Goal: Task Accomplishment & Management: Complete application form

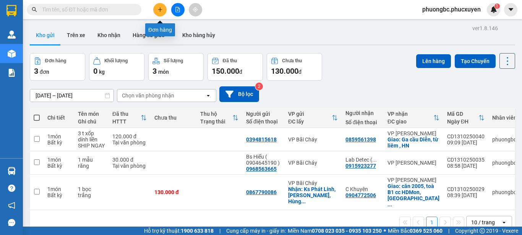
click at [158, 10] on icon "plus" at bounding box center [160, 9] width 4 height 0
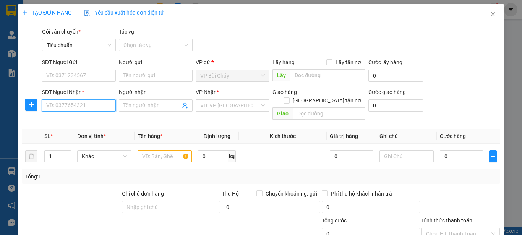
click at [81, 107] on input "SĐT Người Nhận *" at bounding box center [79, 105] width 74 height 12
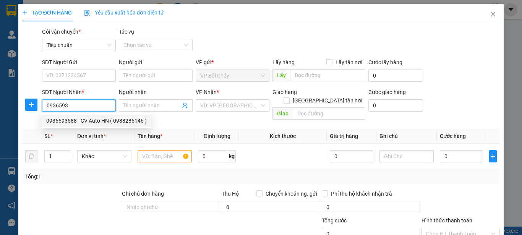
click at [63, 120] on div "0936593588 - CV Auto HN ( 0988285146 )" at bounding box center [96, 121] width 100 height 8
type input "0936593588"
type input "CV Auto HN ( 0988285146 )"
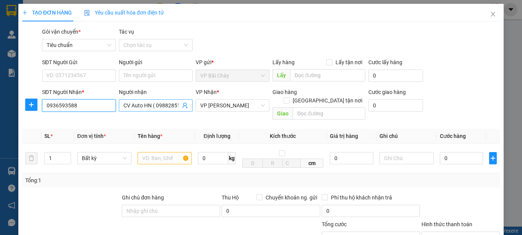
type input "0936593588"
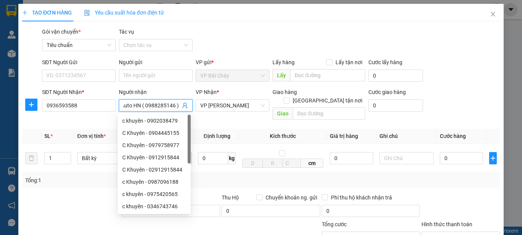
click at [155, 105] on input "CV Auto HN ( 0988285146 )" at bounding box center [151, 105] width 57 height 8
drag, startPoint x: 174, startPoint y: 104, endPoint x: 145, endPoint y: 106, distance: 28.7
click at [145, 106] on input "CV Auto HN ( 0988285146 )" at bounding box center [151, 105] width 57 height 8
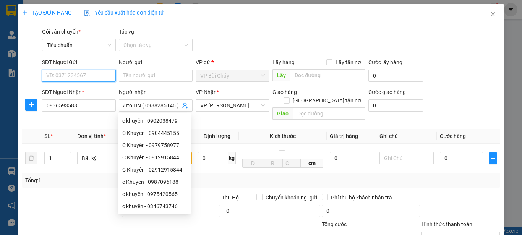
scroll to position [0, 0]
click at [72, 76] on input "SĐT Người Gửi" at bounding box center [79, 76] width 74 height 12
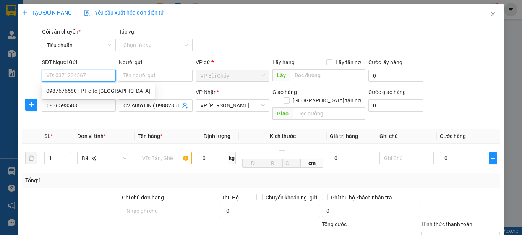
paste input "0988285146"
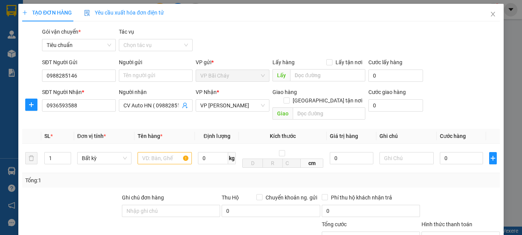
click at [76, 176] on div "Tổng: 1" at bounding box center [113, 180] width 177 height 8
click at [88, 72] on input "0988285146" at bounding box center [79, 76] width 74 height 12
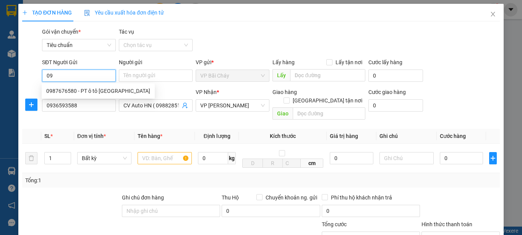
type input "0"
click at [78, 178] on div "Tổng: 1" at bounding box center [261, 180] width 478 height 15
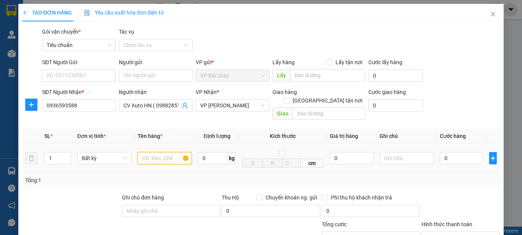
click at [162, 152] on input "text" at bounding box center [165, 158] width 54 height 12
type input "2"
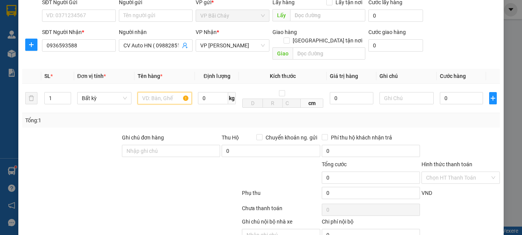
scroll to position [53, 0]
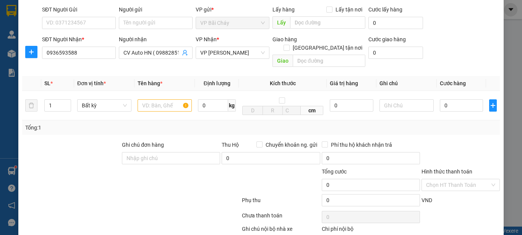
click at [14, 172] on div "TẠO ĐƠN HÀNG Yêu cầu xuất hóa đơn điện tử Transit Pickup Surcharge Ids Transit …" at bounding box center [261, 117] width 522 height 235
click at [154, 99] on input "text" at bounding box center [165, 105] width 54 height 12
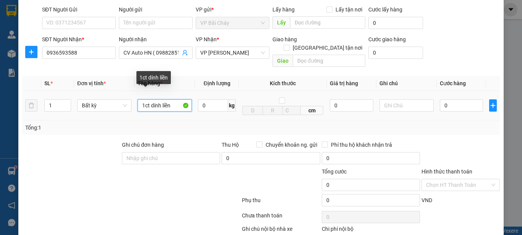
click at [142, 99] on input "1ct dính liền" at bounding box center [165, 105] width 54 height 12
click at [143, 99] on input "1ct dính liền" at bounding box center [165, 105] width 54 height 12
click at [172, 99] on input "1ct dính liền" at bounding box center [165, 105] width 54 height 12
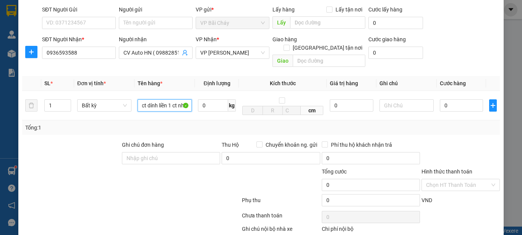
type input "1ct dính liền 1 ct nhỏ"
click at [78, 150] on div at bounding box center [71, 154] width 100 height 27
click at [79, 22] on input "SĐT Người Gửi" at bounding box center [79, 23] width 74 height 12
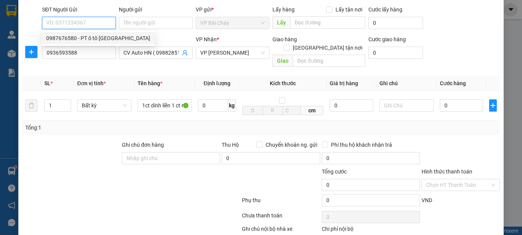
click at [66, 37] on div "0987676580 - PT ô tô [GEOGRAPHIC_DATA]" at bounding box center [98, 38] width 104 height 8
type input "0987676580"
type input "PT ô tô [GEOGRAPHIC_DATA]"
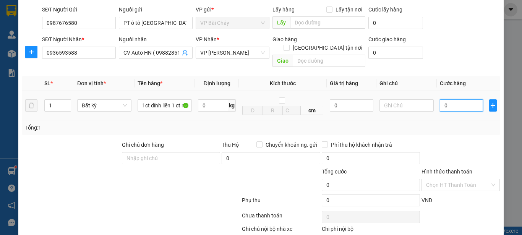
click at [452, 100] on input "0" at bounding box center [461, 105] width 43 height 12
type input "4"
type input "40"
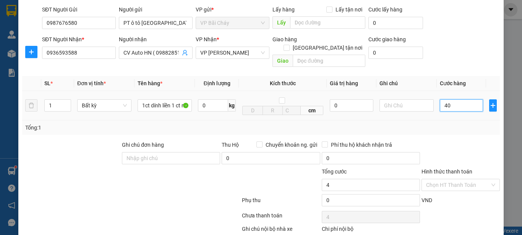
type input "40"
type input "40.000"
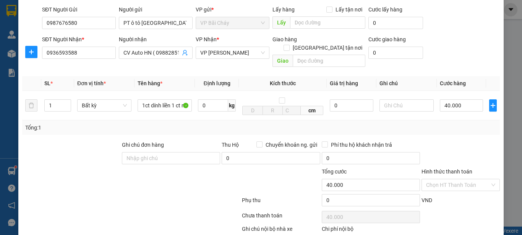
click at [455, 31] on div "SĐT Người Gửi 0987676580 Người gửi PT ô [PERSON_NAME] VP gửi * VP Bãi Cháy Lấy …" at bounding box center [271, 18] width 461 height 27
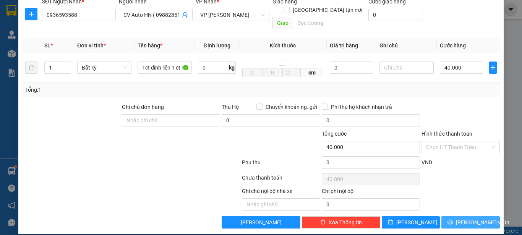
scroll to position [91, 0]
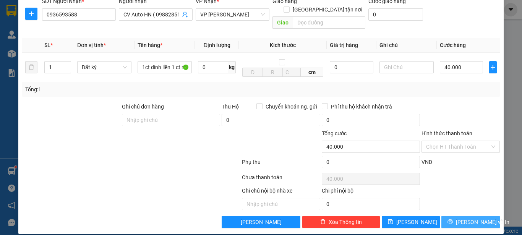
click at [463, 218] on span "[PERSON_NAME] và In" at bounding box center [482, 222] width 53 height 8
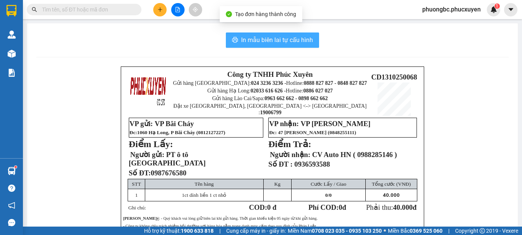
click at [270, 36] on span "In mẫu biên lai tự cấu hình" at bounding box center [277, 40] width 72 height 10
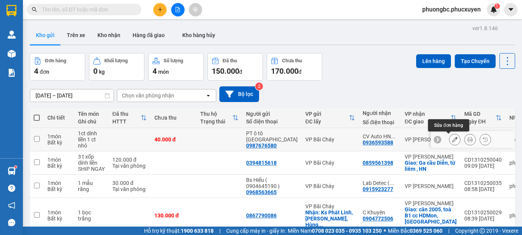
click at [452, 139] on icon at bounding box center [454, 139] width 5 height 5
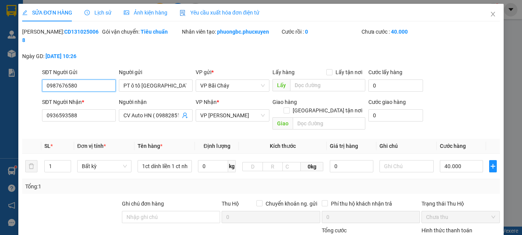
type input "0987676580"
type input "PT ô tô [GEOGRAPHIC_DATA]"
type input "0936593588"
type input "CV Auto HN ( 0988285146 )"
type input "0"
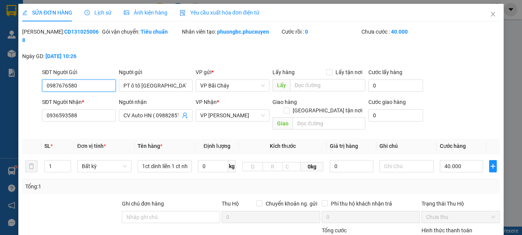
type input "40.000"
drag, startPoint x: 84, startPoint y: 32, endPoint x: 41, endPoint y: 39, distance: 43.8
click at [41, 39] on div "[PERSON_NAME]: CD1310250068" at bounding box center [61, 40] width 80 height 24
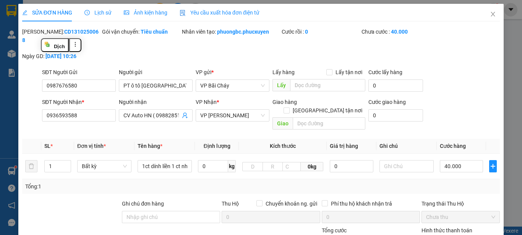
copy b "CD1310250068"
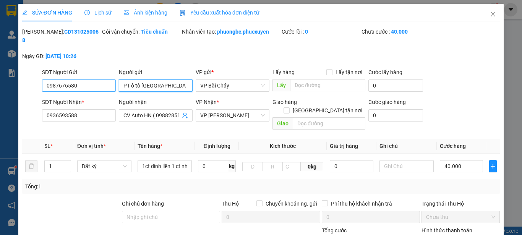
drag, startPoint x: 176, startPoint y: 78, endPoint x: 73, endPoint y: 77, distance: 102.4
click at [73, 77] on div "SĐT Người Gửi 0987676580 Người gửi PT ô tô [GEOGRAPHIC_DATA] PT ô tô Quảng Ninh…" at bounding box center [271, 81] width 461 height 27
drag, startPoint x: 92, startPoint y: 76, endPoint x: 0, endPoint y: 69, distance: 92.0
click at [0, 69] on div "SỬA ĐƠN HÀNG Lịch sử Ảnh kiện hàng Yêu cầu xuất hóa đơn điện tử Total Paid Fee …" at bounding box center [261, 117] width 522 height 235
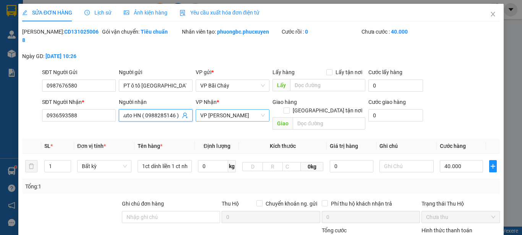
scroll to position [0, 11]
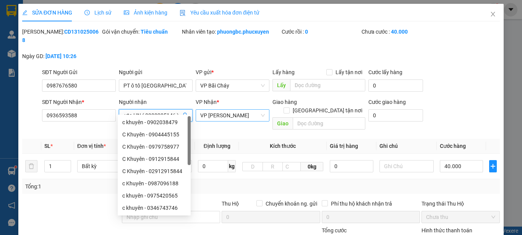
drag, startPoint x: 122, startPoint y: 105, endPoint x: 240, endPoint y: 109, distance: 117.7
click at [240, 109] on div "SĐT Người Nhận * 0936593588 Người nhận CV Auto HN ( 0988285146 ) VP Nhận * VP M…" at bounding box center [271, 115] width 461 height 35
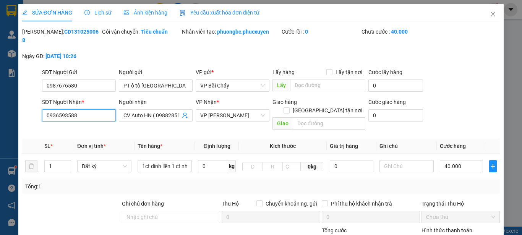
drag, startPoint x: 84, startPoint y: 106, endPoint x: 0, endPoint y: 106, distance: 83.7
click at [0, 106] on div "SỬA ĐƠN HÀNG Lịch sử Ảnh kiện hàng Yêu cầu xuất hóa đơn điện tử Total Paid Fee …" at bounding box center [261, 117] width 522 height 235
click at [490, 13] on icon "close" at bounding box center [493, 14] width 6 height 6
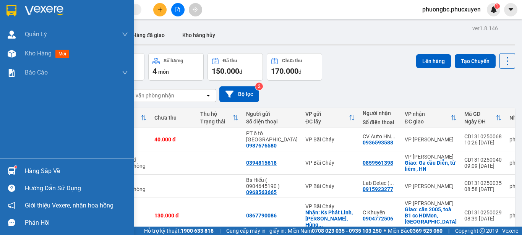
click at [10, 171] on img at bounding box center [12, 171] width 8 height 8
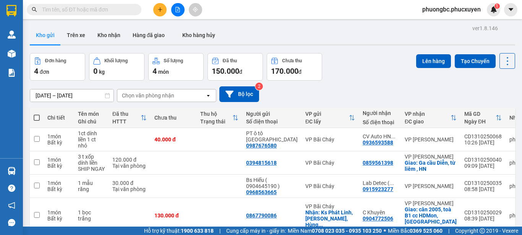
click at [357, 69] on section "Kết quả tìm kiếm ( 0 ) Bộ lọc No Data phuongbc.phucxuyen 1 [PERSON_NAME] lý gia…" at bounding box center [261, 117] width 522 height 235
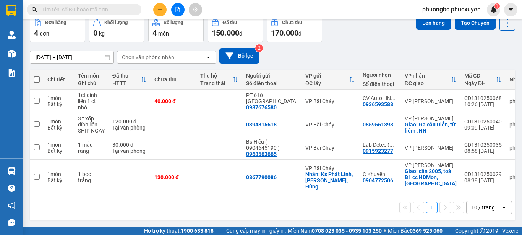
click at [36, 79] on span at bounding box center [37, 79] width 6 height 6
click at [37, 76] on input "checkbox" at bounding box center [37, 76] width 0 height 0
checkbox input "true"
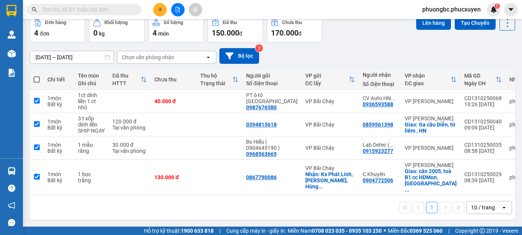
checkbox input "true"
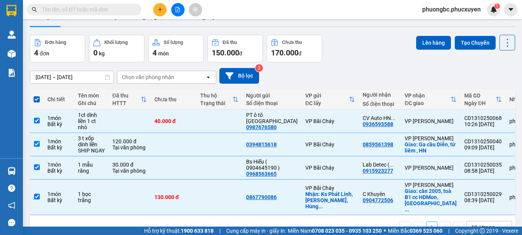
scroll to position [0, 0]
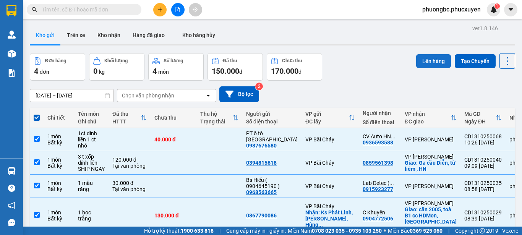
click at [425, 60] on button "Lên hàng" at bounding box center [433, 61] width 35 height 14
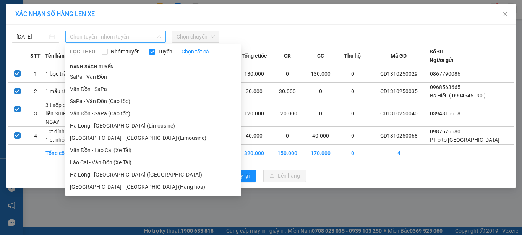
click at [133, 37] on span "Chọn tuyến - nhóm tuyến" at bounding box center [115, 36] width 91 height 11
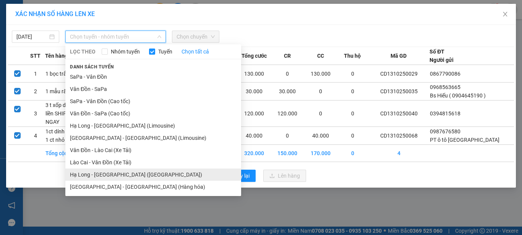
click at [111, 175] on li "Hạ Long - [GEOGRAPHIC_DATA] ([GEOGRAPHIC_DATA])" at bounding box center [153, 175] width 176 height 12
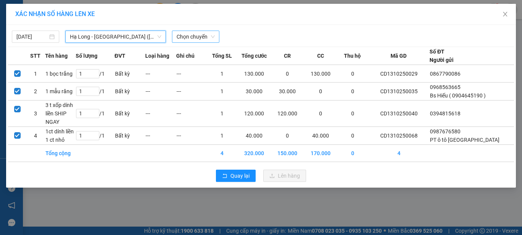
click at [198, 37] on span "Chọn chuyến" at bounding box center [196, 36] width 38 height 11
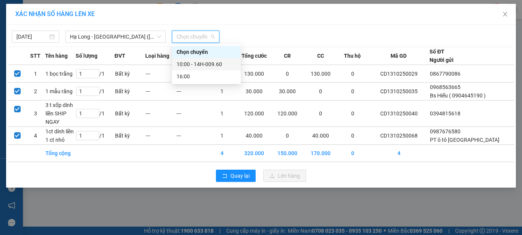
click at [214, 64] on div "10:00 - 14H-009.60" at bounding box center [207, 64] width 60 height 8
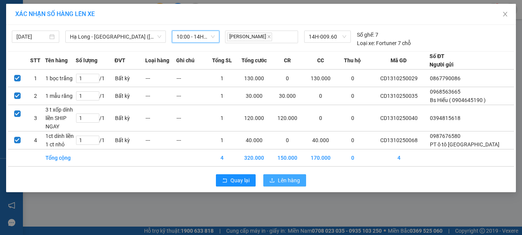
click at [289, 185] on span "Lên hàng" at bounding box center [289, 180] width 22 height 8
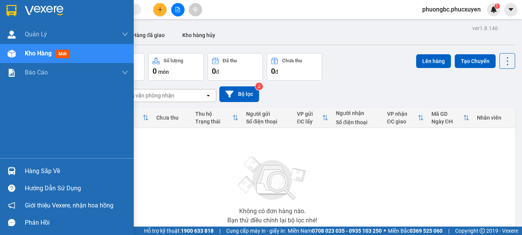
click at [40, 171] on div "Hàng sắp về" at bounding box center [76, 170] width 103 height 11
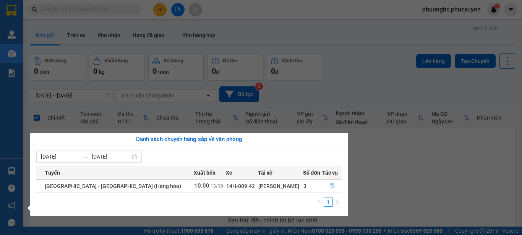
click at [340, 63] on section "Kết quả tìm kiếm ( 0 ) Bộ lọc No Data phuongbc.phucxuyen 1 [PERSON_NAME] lý gia…" at bounding box center [261, 117] width 522 height 235
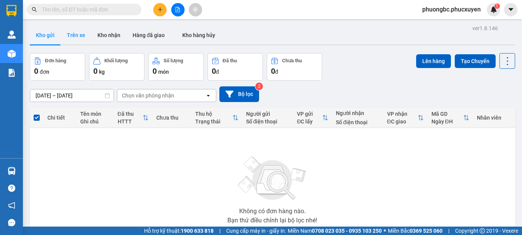
click at [76, 33] on button "Trên xe" at bounding box center [76, 35] width 31 height 18
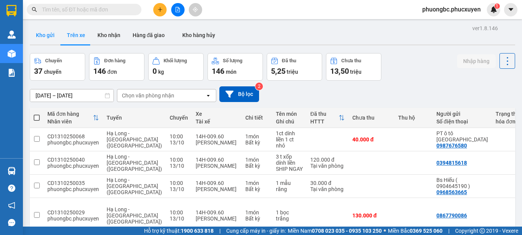
click at [38, 31] on button "Kho gửi" at bounding box center [45, 35] width 31 height 18
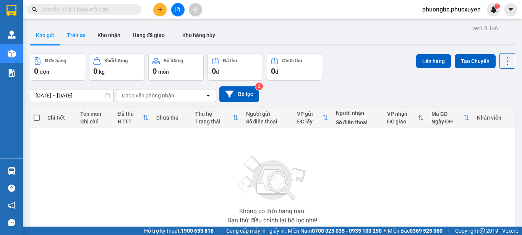
click at [78, 33] on button "Trên xe" at bounding box center [76, 35] width 31 height 18
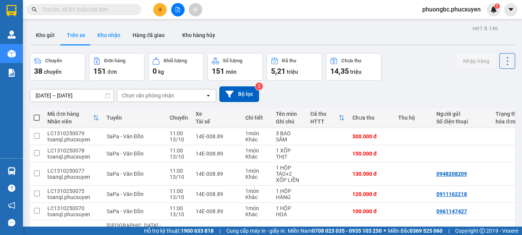
click at [109, 35] on button "Kho nhận" at bounding box center [108, 35] width 35 height 18
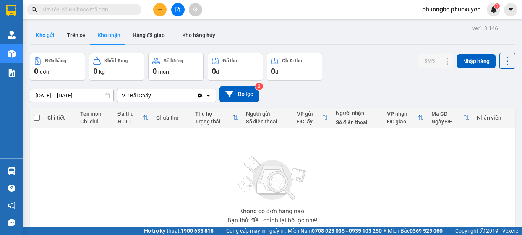
click at [42, 33] on button "Kho gửi" at bounding box center [45, 35] width 31 height 18
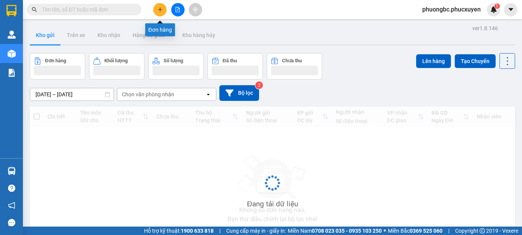
click at [162, 8] on icon "plus" at bounding box center [159, 9] width 5 height 5
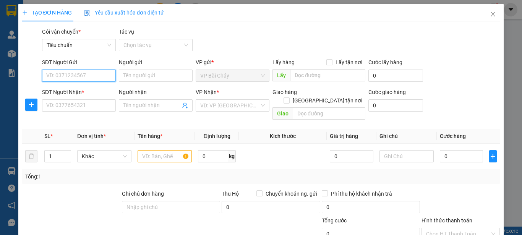
click at [83, 73] on input "SĐT Người Gửi" at bounding box center [79, 76] width 74 height 12
type input "0346888999"
click at [65, 92] on div "0346888999 - chị [PERSON_NAME]" at bounding box center [87, 91] width 83 height 8
type input "chị [PERSON_NAME]"
type input "Mitsu"
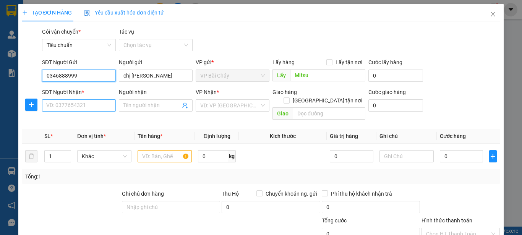
type input "0346888999"
click at [68, 106] on input "SĐT Người Nhận *" at bounding box center [79, 105] width 74 height 12
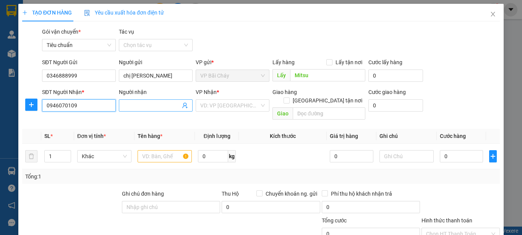
type input "0946070109"
click at [145, 107] on input "Người nhận" at bounding box center [151, 105] width 57 height 8
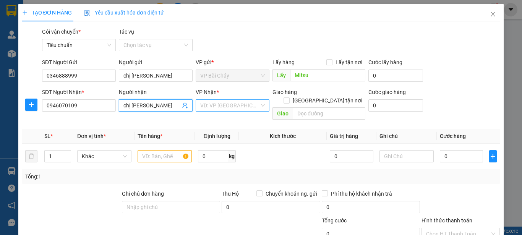
type input "chị [PERSON_NAME]"
click at [227, 105] on input "search" at bounding box center [229, 105] width 59 height 11
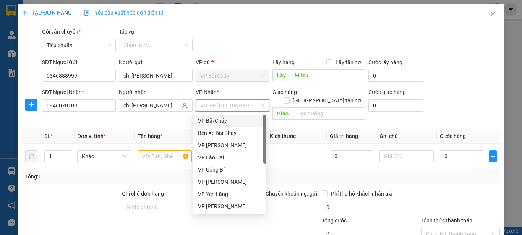
type input "m"
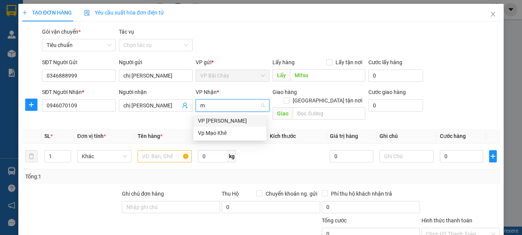
click at [215, 119] on div "VP [PERSON_NAME]" at bounding box center [230, 121] width 64 height 8
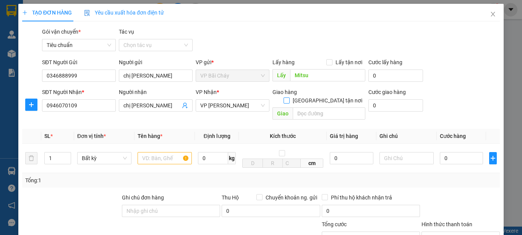
click at [289, 97] on input "[GEOGRAPHIC_DATA] tận nơi" at bounding box center [286, 99] width 5 height 5
checkbox input "true"
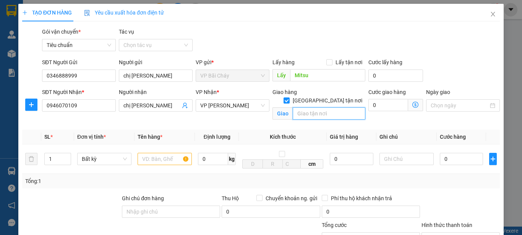
click at [303, 107] on input "text" at bounding box center [329, 113] width 73 height 12
click at [337, 107] on input "Số 88, [PERSON_NAME] NHậm" at bounding box center [329, 113] width 73 height 12
click at [348, 107] on input "Số 88, [PERSON_NAME]" at bounding box center [329, 113] width 73 height 12
type input "Số 88, [PERSON_NAME], Hai Bà Trưng, hn"
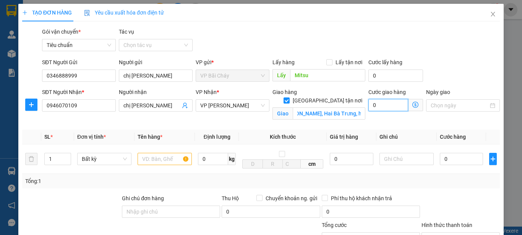
scroll to position [0, 0]
click at [382, 104] on input "0" at bounding box center [388, 105] width 40 height 12
type input "4"
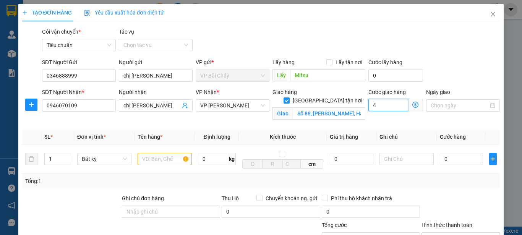
type input "40"
type input "40.000"
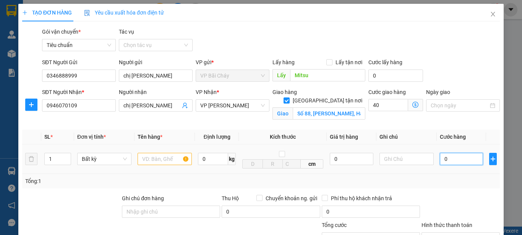
type input "40.000"
click at [452, 162] on input "0" at bounding box center [461, 159] width 43 height 12
type input "5"
type input "40.005"
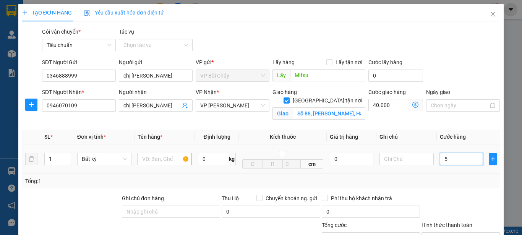
type input "50"
type input "40.050"
type input "50.000"
type input "90.000"
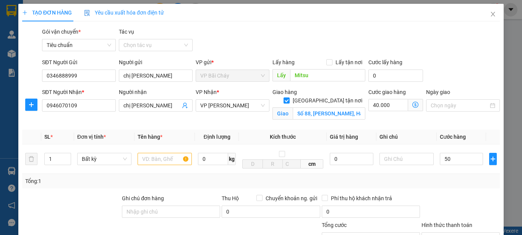
type input "90.000"
click at [438, 59] on div "SĐT Người Gửi 0346888999 Người gửi chị Thu VP gửi * VP Bãi Cháy Lấy hàng Lấy tậ…" at bounding box center [271, 71] width 461 height 27
click at [149, 157] on input "text" at bounding box center [165, 159] width 54 height 12
type input "1 hôp nhỏ"
click at [429, 35] on div "Gói vận chuyển * Tiêu chuẩn Tác vụ Chọn tác vụ" at bounding box center [271, 41] width 461 height 27
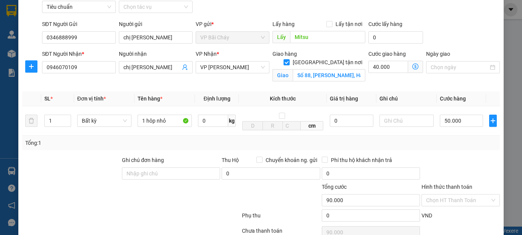
scroll to position [76, 0]
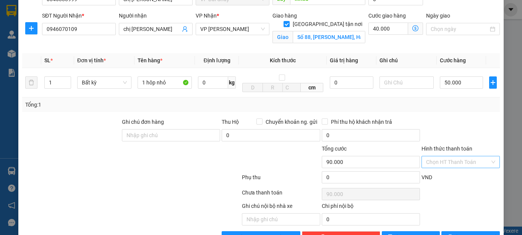
click at [456, 160] on input "Hình thức thanh toán" at bounding box center [458, 161] width 64 height 11
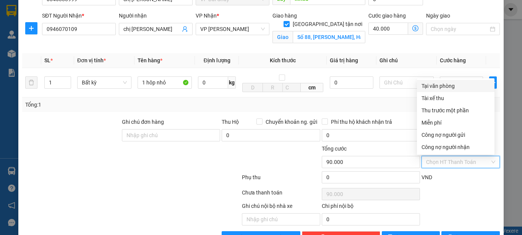
click at [438, 85] on div "Tại văn phòng" at bounding box center [455, 86] width 68 height 8
type input "0"
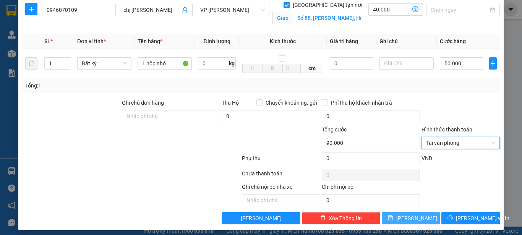
scroll to position [100, 0]
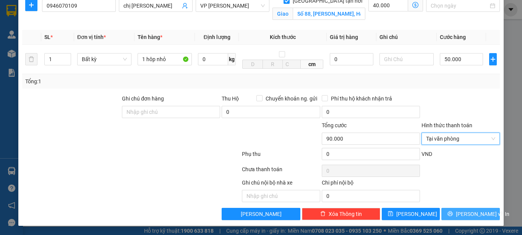
click at [458, 212] on button "[PERSON_NAME] và In" at bounding box center [470, 214] width 58 height 12
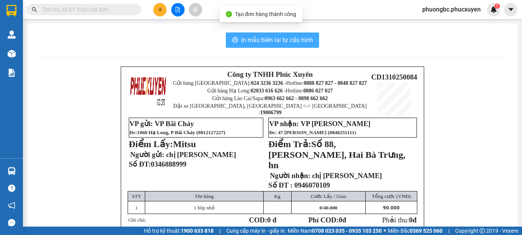
click at [275, 39] on span "In mẫu biên lai tự cấu hình" at bounding box center [277, 40] width 72 height 10
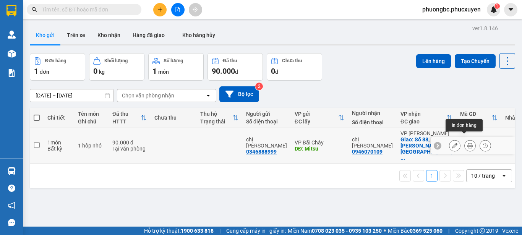
click at [467, 143] on icon at bounding box center [469, 145] width 5 height 5
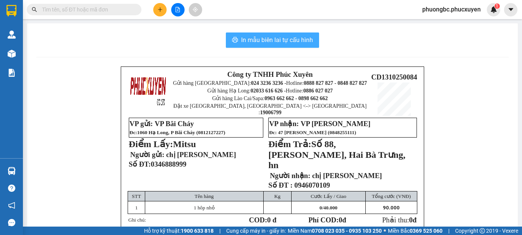
click at [250, 37] on span "In mẫu biên lai tự cấu hình" at bounding box center [277, 40] width 72 height 10
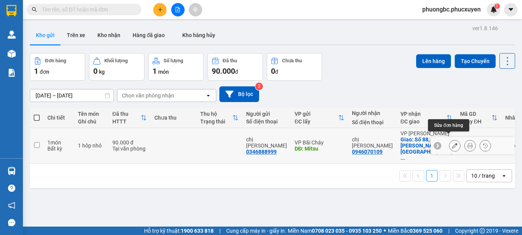
click at [452, 143] on icon at bounding box center [454, 145] width 5 height 5
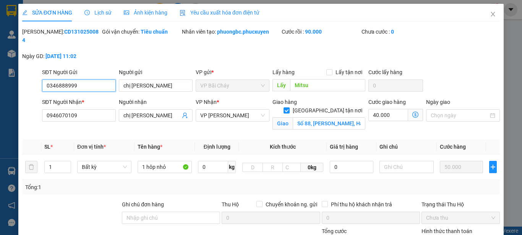
type input "0346888999"
type input "chị [PERSON_NAME]"
type input "Mitsu"
type input "0946070109"
type input "chị [PERSON_NAME]"
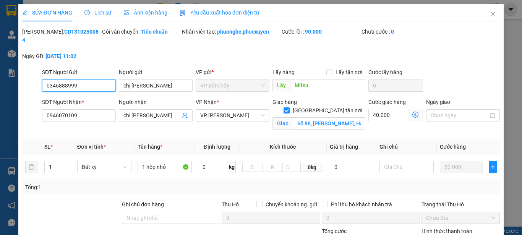
checkbox input "true"
type input "Số 88, [PERSON_NAME], Hai Bà Trưng, hn"
type input "0"
type input "90.000"
click at [490, 12] on icon "close" at bounding box center [493, 14] width 6 height 6
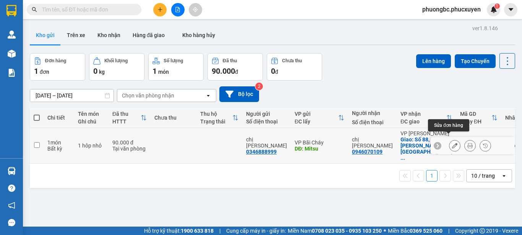
click at [452, 143] on icon at bounding box center [454, 145] width 5 height 5
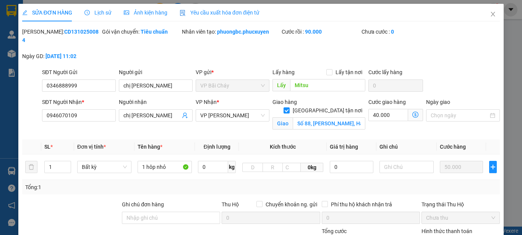
type input "0346888999"
type input "chị [PERSON_NAME]"
type input "Mitsu"
type input "0946070109"
type input "chị [PERSON_NAME]"
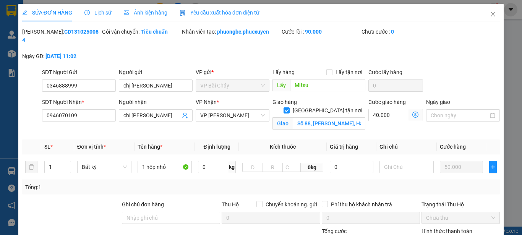
checkbox input "true"
type input "Số 88, [PERSON_NAME], Hai Bà Trưng, hn"
type input "0"
type input "90.000"
click at [309, 79] on input "Mitsu" at bounding box center [327, 85] width 75 height 12
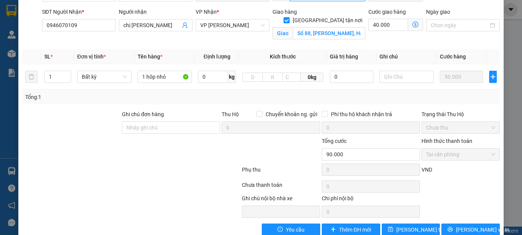
scroll to position [97, 0]
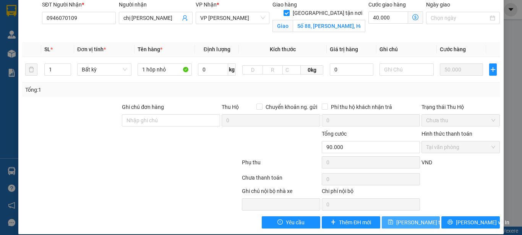
click at [408, 218] on span "[PERSON_NAME] thay đổi" at bounding box center [426, 222] width 61 height 8
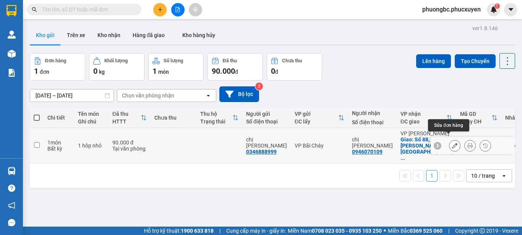
click at [452, 143] on icon at bounding box center [454, 145] width 5 height 5
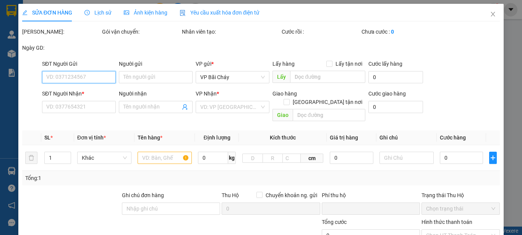
type input "0346888999"
type input "chị [PERSON_NAME]"
type input "0946070109"
type input "chị [PERSON_NAME]"
checkbox input "true"
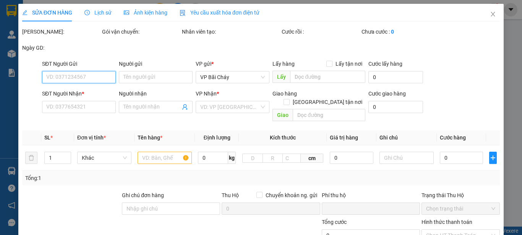
type input "Số 88, [PERSON_NAME], Hai Bà Trưng, hn"
type input "0"
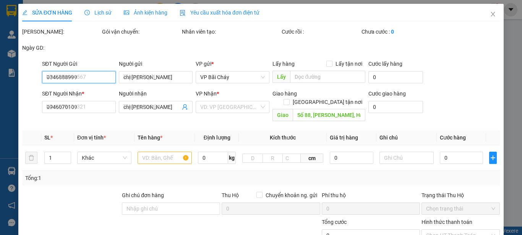
type input "90.000"
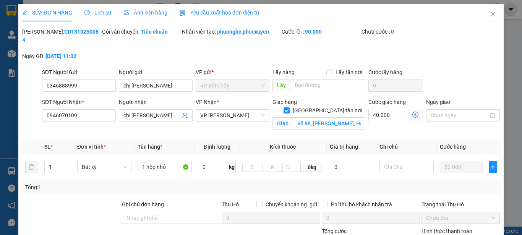
drag, startPoint x: 47, startPoint y: 32, endPoint x: 41, endPoint y: 34, distance: 6.4
click at [41, 34] on div "[PERSON_NAME]: CD1310250084" at bounding box center [61, 36] width 78 height 17
copy b "CD1310250084"
drag, startPoint x: 158, startPoint y: 78, endPoint x: 49, endPoint y: 69, distance: 110.1
click at [49, 69] on div "SĐT Người Gửi 0346888999 Người gửi chị Thu chị Thu VP gửi * VP Bãi Cháy Lấy hàn…" at bounding box center [271, 81] width 461 height 27
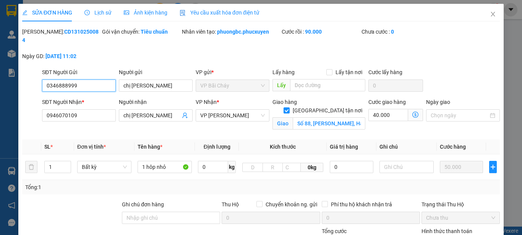
drag, startPoint x: 97, startPoint y: 76, endPoint x: 0, endPoint y: 70, distance: 97.6
click at [0, 70] on div "SỬA ĐƠN HÀNG Lịch sử Ảnh kiện hàng Yêu cầu xuất hóa đơn điện tử Total Paid Fee …" at bounding box center [261, 117] width 522 height 235
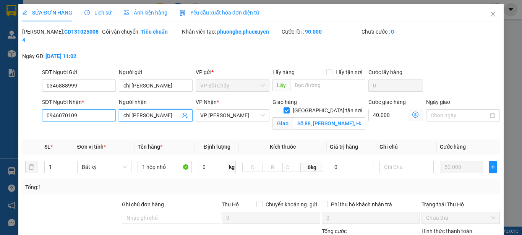
drag, startPoint x: 158, startPoint y: 108, endPoint x: 88, endPoint y: 107, distance: 69.9
click at [88, 107] on div "SĐT Người Nhận * 0946070109 Người nhận chị [PERSON_NAME] chị [PERSON_NAME] VP N…" at bounding box center [271, 116] width 461 height 36
drag, startPoint x: 87, startPoint y: 111, endPoint x: 0, endPoint y: 101, distance: 87.3
click at [0, 101] on div "SỬA ĐƠN HÀNG Lịch sử Ảnh kiện hàng Yêu cầu xuất hóa đơn điện tử Total Paid Fee …" at bounding box center [261, 117] width 522 height 235
click at [490, 13] on icon "close" at bounding box center [493, 14] width 6 height 6
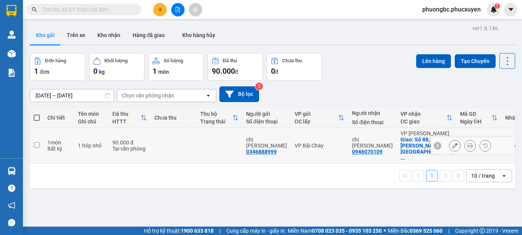
click at [36, 142] on input "checkbox" at bounding box center [37, 145] width 6 height 6
checkbox input "true"
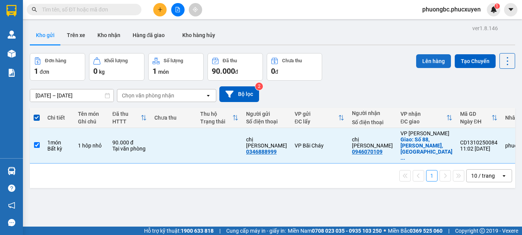
click at [430, 57] on button "Lên hàng" at bounding box center [433, 61] width 35 height 14
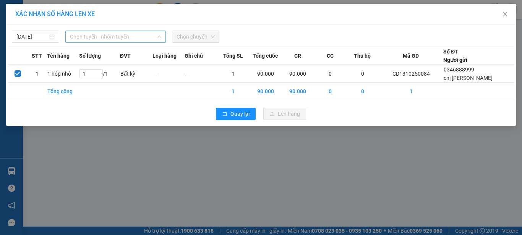
click at [138, 37] on span "Chọn tuyến - nhóm tuyến" at bounding box center [115, 36] width 91 height 11
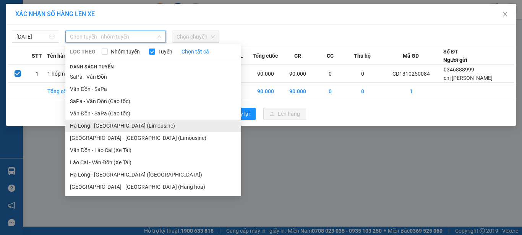
click at [111, 126] on li "Hạ Long - [GEOGRAPHIC_DATA] (Limousine)" at bounding box center [153, 126] width 176 height 12
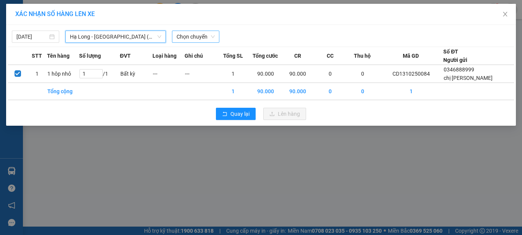
click at [211, 37] on span "Chọn chuyến" at bounding box center [196, 36] width 38 height 11
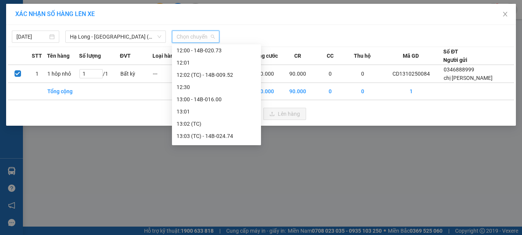
scroll to position [382, 0]
click at [207, 50] on div "12:00 - 14B-020.73" at bounding box center [217, 49] width 80 height 8
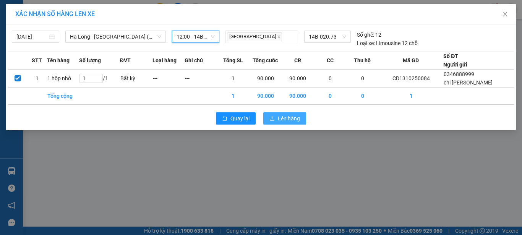
click at [284, 118] on span "Lên hàng" at bounding box center [289, 118] width 22 height 8
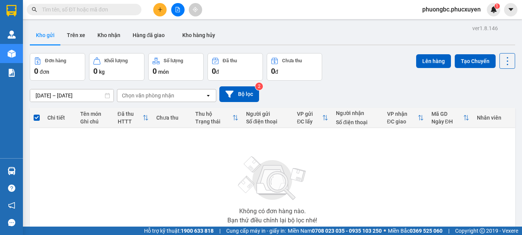
click at [368, 65] on div "Đơn hàng 0 đơn Khối lượng 0 kg Số lượng 0 món Đã thu 0 đ Chưa thu 0 đ Lên hàng …" at bounding box center [272, 67] width 485 height 28
